Goal: Transaction & Acquisition: Purchase product/service

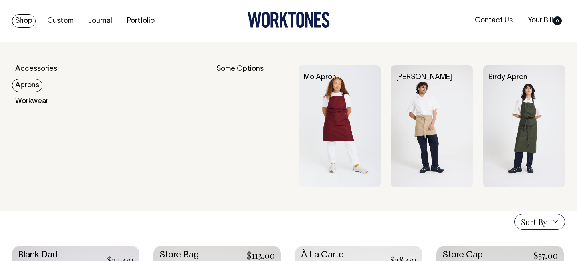
click at [29, 87] on link "Aprons" at bounding box center [27, 85] width 30 height 13
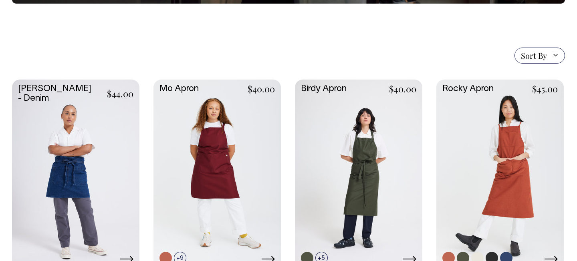
scroll to position [167, 0]
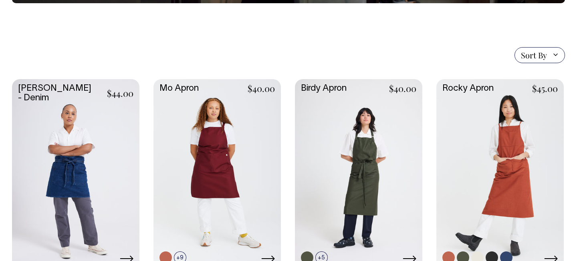
click at [504, 151] on link at bounding box center [499, 173] width 127 height 189
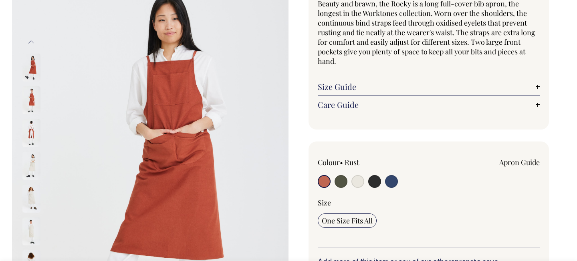
scroll to position [83, 0]
click at [340, 183] on input "radio" at bounding box center [340, 181] width 13 height 13
radio input "true"
select select "Olive"
